Goal: Use online tool/utility: Use online tool/utility

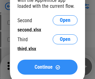
click at [47, 67] on span "Continue" at bounding box center [44, 67] width 18 height 5
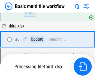
scroll to position [217, 0]
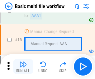
click at [23, 67] on img "button" at bounding box center [22, 64] width 7 height 7
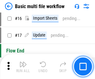
click at [23, 67] on img "button" at bounding box center [22, 64] width 7 height 7
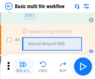
click at [23, 67] on img "button" at bounding box center [22, 64] width 7 height 7
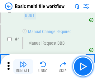
scroll to position [67, 0]
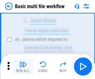
click at [23, 67] on img "button" at bounding box center [22, 64] width 7 height 7
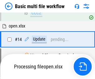
scroll to position [327, 0]
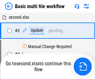
scroll to position [67, 0]
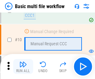
click at [23, 67] on img "button" at bounding box center [22, 64] width 7 height 7
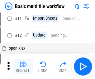
click at [23, 67] on img "button" at bounding box center [22, 64] width 7 height 7
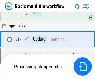
scroll to position [327, 0]
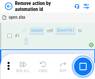
scroll to position [23, 0]
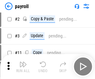
click at [23, 67] on img "button" at bounding box center [22, 64] width 7 height 7
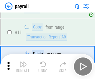
scroll to position [45, 0]
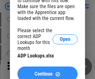
click at [47, 72] on span "Continue" at bounding box center [44, 74] width 18 height 5
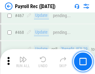
scroll to position [3329, 0]
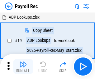
click at [23, 67] on img "button" at bounding box center [22, 64] width 7 height 7
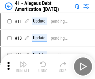
click at [23, 67] on img "button" at bounding box center [22, 64] width 7 height 7
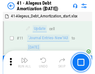
scroll to position [77, 0]
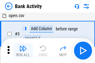
click at [23, 51] on img "button" at bounding box center [22, 48] width 7 height 7
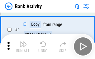
scroll to position [33, 0]
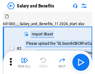
scroll to position [8, 0]
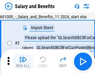
click at [23, 62] on img "button" at bounding box center [22, 59] width 7 height 7
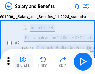
click at [23, 62] on img "button" at bounding box center [22, 59] width 7 height 7
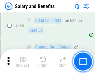
scroll to position [2925, 0]
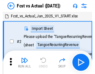
scroll to position [8, 0]
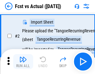
click at [23, 62] on img "button" at bounding box center [22, 59] width 7 height 7
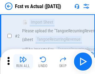
click at [23, 62] on img "button" at bounding box center [22, 59] width 7 height 7
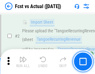
scroll to position [58, 0]
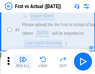
click at [23, 62] on img "button" at bounding box center [22, 59] width 7 height 7
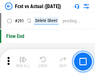
scroll to position [2956, 0]
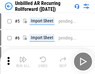
click at [23, 62] on img "button" at bounding box center [22, 59] width 7 height 7
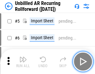
scroll to position [13, 0]
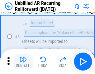
click at [23, 62] on img "button" at bounding box center [22, 59] width 7 height 7
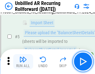
scroll to position [59, 0]
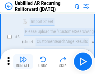
click at [23, 62] on img "button" at bounding box center [22, 59] width 7 height 7
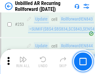
scroll to position [2122, 0]
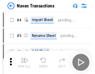
scroll to position [10, 0]
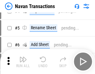
click at [23, 62] on img "button" at bounding box center [22, 59] width 7 height 7
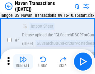
click at [23, 62] on img "button" at bounding box center [22, 59] width 7 height 7
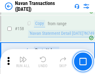
scroll to position [2025, 0]
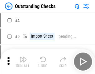
click at [23, 62] on img "button" at bounding box center [22, 59] width 7 height 7
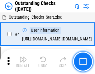
scroll to position [26, 0]
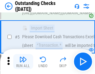
click at [23, 62] on img "button" at bounding box center [22, 59] width 7 height 7
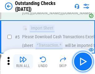
scroll to position [65, 0]
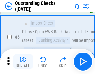
click at [23, 62] on img "button" at bounding box center [22, 59] width 7 height 7
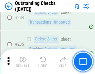
scroll to position [1897, 0]
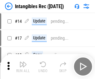
click at [23, 67] on img "button" at bounding box center [22, 64] width 7 height 7
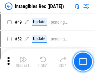
scroll to position [243, 0]
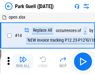
click at [23, 62] on img "button" at bounding box center [22, 59] width 7 height 7
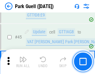
scroll to position [781, 0]
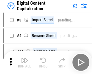
scroll to position [13, 0]
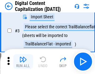
click at [23, 62] on img "button" at bounding box center [22, 59] width 7 height 7
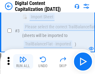
click at [23, 62] on img "button" at bounding box center [22, 59] width 7 height 7
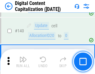
scroll to position [658, 0]
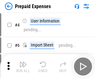
click at [23, 62] on img "button" at bounding box center [22, 64] width 7 height 7
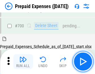
scroll to position [1681, 0]
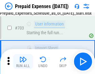
click at [23, 62] on img "button" at bounding box center [22, 59] width 7 height 7
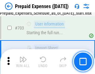
scroll to position [1717, 0]
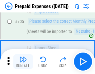
click at [23, 62] on img "button" at bounding box center [22, 59] width 7 height 7
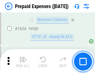
scroll to position [6082, 0]
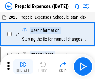
click at [23, 67] on img "button" at bounding box center [22, 64] width 7 height 7
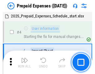
scroll to position [27, 0]
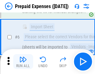
click at [23, 62] on img "button" at bounding box center [22, 59] width 7 height 7
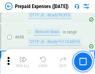
scroll to position [2175, 0]
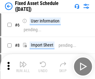
click at [23, 67] on img "button" at bounding box center [22, 64] width 7 height 7
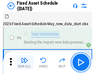
scroll to position [34, 0]
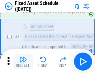
click at [23, 62] on img "button" at bounding box center [22, 59] width 7 height 7
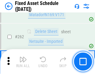
scroll to position [1991, 0]
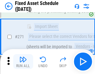
click at [23, 62] on img "button" at bounding box center [22, 59] width 7 height 7
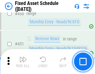
scroll to position [2792, 0]
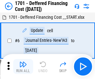
click at [23, 67] on img "button" at bounding box center [22, 64] width 7 height 7
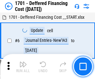
scroll to position [75, 0]
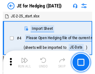
scroll to position [1, 0]
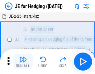
click at [23, 62] on img "button" at bounding box center [22, 59] width 7 height 7
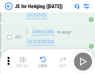
scroll to position [404, 0]
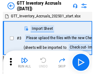
scroll to position [1, 0]
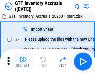
click at [23, 62] on img "button" at bounding box center [22, 59] width 7 height 7
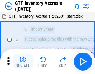
click at [23, 62] on img "button" at bounding box center [22, 59] width 7 height 7
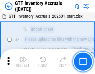
scroll to position [40, 0]
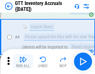
click at [23, 62] on img "button" at bounding box center [22, 59] width 7 height 7
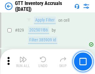
scroll to position [4741, 0]
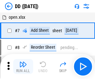
click at [23, 67] on img "button" at bounding box center [22, 64] width 7 height 7
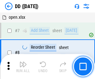
scroll to position [60, 0]
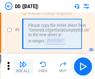
click at [23, 67] on img "button" at bounding box center [22, 64] width 7 height 7
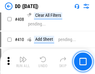
scroll to position [2795, 0]
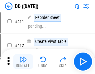
click at [23, 62] on img "button" at bounding box center [22, 59] width 7 height 7
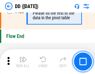
scroll to position [2990, 0]
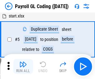
click at [23, 67] on img "button" at bounding box center [22, 64] width 7 height 7
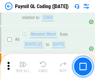
scroll to position [75, 0]
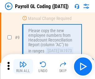
click at [23, 67] on img "button" at bounding box center [22, 64] width 7 height 7
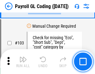
scroll to position [1465, 0]
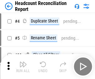
click at [23, 67] on img "button" at bounding box center [22, 64] width 7 height 7
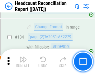
scroll to position [751, 0]
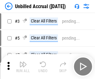
click at [23, 67] on img "button" at bounding box center [22, 64] width 7 height 7
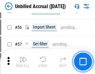
scroll to position [652, 0]
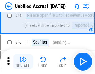
click at [23, 62] on img "button" at bounding box center [22, 59] width 7 height 7
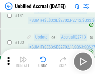
scroll to position [1861, 0]
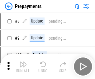
click at [23, 67] on img "button" at bounding box center [22, 64] width 7 height 7
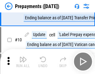
scroll to position [39, 0]
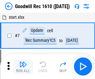
click at [23, 67] on img "button" at bounding box center [22, 64] width 7 height 7
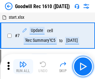
scroll to position [107, 0]
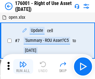
click at [23, 67] on img "button" at bounding box center [22, 64] width 7 height 7
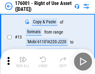
scroll to position [40, 0]
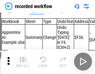
click at [23, 62] on img "button" at bounding box center [22, 59] width 7 height 7
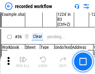
scroll to position [1952, 0]
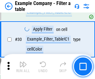
scroll to position [572, 0]
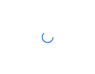
scroll to position [10, 0]
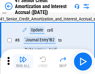
click at [23, 62] on img "button" at bounding box center [22, 59] width 7 height 7
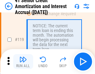
click at [23, 62] on img "button" at bounding box center [22, 59] width 7 height 7
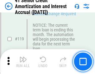
scroll to position [589, 0]
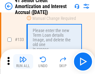
click at [23, 62] on img "button" at bounding box center [22, 59] width 7 height 7
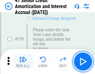
scroll to position [653, 0]
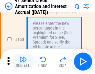
click at [23, 62] on img "button" at bounding box center [22, 59] width 7 height 7
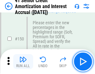
scroll to position [718, 0]
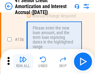
click at [23, 62] on img "button" at bounding box center [22, 59] width 7 height 7
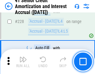
scroll to position [1399, 0]
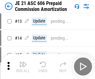
click at [23, 62] on img "button" at bounding box center [22, 64] width 7 height 7
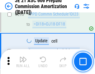
scroll to position [1149, 0]
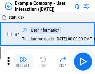
click at [23, 62] on img "button" at bounding box center [22, 59] width 7 height 7
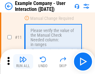
click at [23, 62] on img "button" at bounding box center [22, 59] width 7 height 7
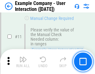
scroll to position [135, 0]
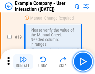
click at [23, 62] on img "button" at bounding box center [22, 59] width 7 height 7
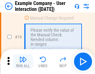
click at [23, 62] on img "button" at bounding box center [22, 59] width 7 height 7
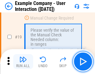
click at [23, 62] on img "button" at bounding box center [22, 59] width 7 height 7
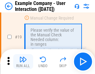
click at [23, 62] on img "button" at bounding box center [22, 59] width 7 height 7
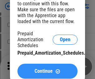
click at [47, 71] on span "Continue" at bounding box center [44, 71] width 18 height 5
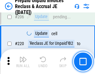
scroll to position [810, 0]
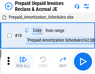
click at [23, 62] on img "button" at bounding box center [22, 59] width 7 height 7
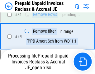
scroll to position [419, 0]
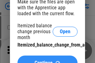
click at [47, 61] on span "Continue" at bounding box center [44, 63] width 18 height 5
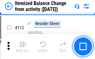
scroll to position [1045, 0]
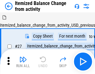
scroll to position [10, 0]
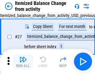
click at [23, 62] on img "button" at bounding box center [22, 59] width 7 height 7
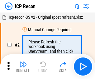
scroll to position [3, 0]
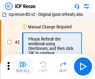
click at [23, 67] on img "button" at bounding box center [22, 64] width 7 height 7
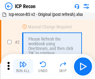
click at [23, 67] on img "button" at bounding box center [22, 64] width 7 height 7
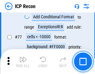
scroll to position [561, 0]
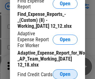
click at [65, 74] on span "Open" at bounding box center [65, 74] width 11 height 5
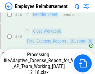
scroll to position [292, 0]
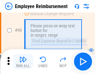
click at [23, 62] on img "button" at bounding box center [22, 59] width 7 height 7
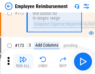
click at [23, 62] on img "button" at bounding box center [22, 59] width 7 height 7
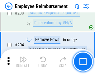
scroll to position [1580, 0]
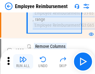
click at [23, 62] on img "button" at bounding box center [22, 59] width 7 height 7
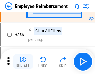
click at [23, 62] on img "button" at bounding box center [22, 59] width 7 height 7
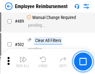
scroll to position [3970, 0]
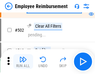
click at [23, 62] on img "button" at bounding box center [22, 59] width 7 height 7
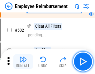
click at [23, 62] on img "button" at bounding box center [22, 59] width 7 height 7
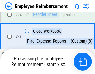
scroll to position [292, 0]
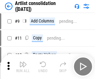
click at [23, 67] on img "button" at bounding box center [22, 64] width 7 height 7
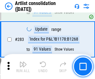
scroll to position [2583, 0]
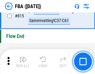
scroll to position [5592, 0]
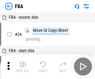
scroll to position [6, 0]
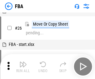
click at [23, 67] on img "button" at bounding box center [22, 64] width 7 height 7
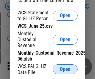
click at [65, 69] on span "Open" at bounding box center [65, 69] width 11 height 5
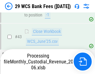
scroll to position [255, 0]
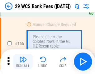
click at [23, 62] on img "button" at bounding box center [22, 59] width 7 height 7
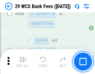
scroll to position [3025, 0]
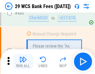
click at [23, 62] on img "button" at bounding box center [22, 59] width 7 height 7
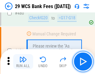
scroll to position [3221, 0]
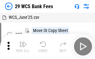
scroll to position [11, 0]
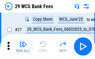
click at [23, 46] on img "button" at bounding box center [22, 43] width 7 height 7
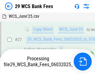
scroll to position [125, 0]
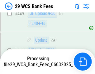
scroll to position [3140, 0]
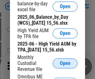
click at [65, 66] on span "Open" at bounding box center [65, 63] width 11 height 5
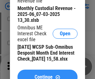
click at [47, 75] on span "Continue" at bounding box center [44, 77] width 18 height 5
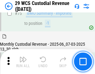
scroll to position [652, 0]
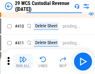
click at [23, 62] on img "button" at bounding box center [22, 59] width 7 height 7
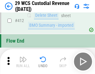
scroll to position [2983, 0]
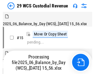
scroll to position [15, 0]
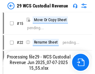
scroll to position [12, 0]
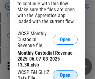
click at [65, 74] on span "Open" at bounding box center [65, 75] width 11 height 5
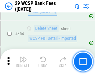
scroll to position [2076, 0]
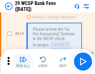
click at [23, 62] on img "button" at bounding box center [22, 59] width 7 height 7
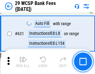
scroll to position [3522, 0]
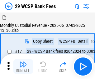
click at [23, 62] on img "button" at bounding box center [22, 64] width 7 height 7
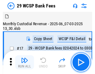
scroll to position [15, 0]
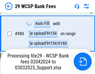
scroll to position [3238, 0]
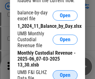
click at [65, 74] on span "Open" at bounding box center [65, 75] width 11 height 5
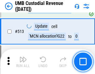
scroll to position [3021, 0]
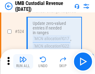
click at [23, 62] on img "button" at bounding box center [22, 59] width 7 height 7
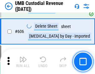
scroll to position [3605, 0]
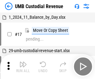
click at [23, 67] on img "button" at bounding box center [22, 64] width 7 height 7
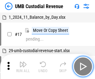
scroll to position [5, 0]
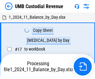
scroll to position [5, 0]
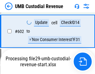
scroll to position [3564, 0]
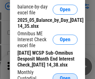
click at [65, 76] on span "Open" at bounding box center [65, 78] width 11 height 5
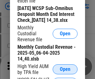
click at [65, 72] on span "Open" at bounding box center [65, 69] width 11 height 5
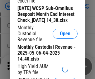
scroll to position [120, 0]
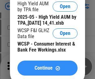
click at [47, 71] on span "Continue" at bounding box center [44, 68] width 18 height 5
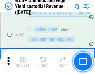
scroll to position [5090, 0]
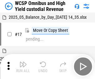
click at [23, 62] on img "button" at bounding box center [22, 64] width 7 height 7
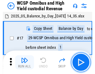
scroll to position [3, 0]
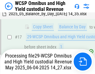
scroll to position [130, 0]
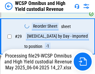
scroll to position [130, 0]
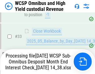
scroll to position [309, 0]
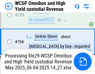
scroll to position [5075, 0]
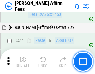
scroll to position [1698, 0]
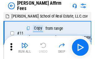
scroll to position [6, 0]
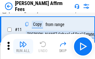
click at [23, 46] on img "button" at bounding box center [22, 43] width 7 height 7
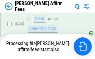
scroll to position [1638, 0]
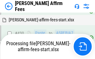
scroll to position [1638, 0]
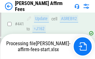
scroll to position [1638, 0]
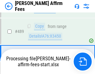
scroll to position [1630, 0]
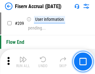
scroll to position [1940, 0]
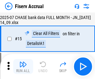
click at [23, 67] on img "button" at bounding box center [22, 64] width 7 height 7
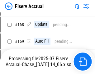
scroll to position [1643, 0]
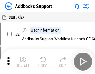
click at [23, 62] on img "button" at bounding box center [22, 59] width 7 height 7
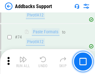
scroll to position [455, 0]
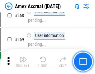
scroll to position [1829, 0]
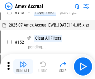
click at [23, 67] on img "button" at bounding box center [22, 64] width 7 height 7
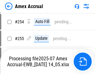
scroll to position [1861, 0]
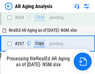
scroll to position [961, 0]
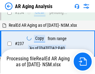
scroll to position [961, 0]
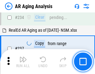
scroll to position [961, 0]
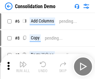
click at [23, 67] on img "button" at bounding box center [22, 64] width 7 height 7
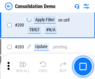
scroll to position [1959, 0]
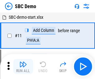
click at [23, 67] on img "button" at bounding box center [22, 64] width 7 height 7
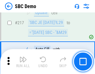
scroll to position [1542, 0]
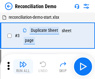
click at [23, 67] on img "button" at bounding box center [22, 64] width 7 height 7
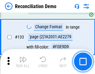
scroll to position [742, 0]
